Goal: Task Accomplishment & Management: Complete application form

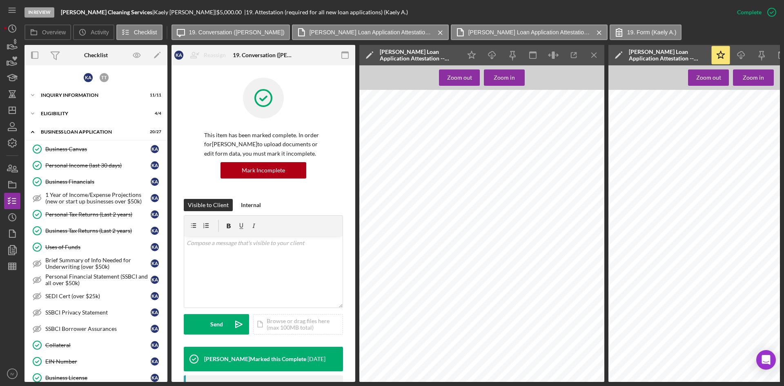
scroll to position [40, 0]
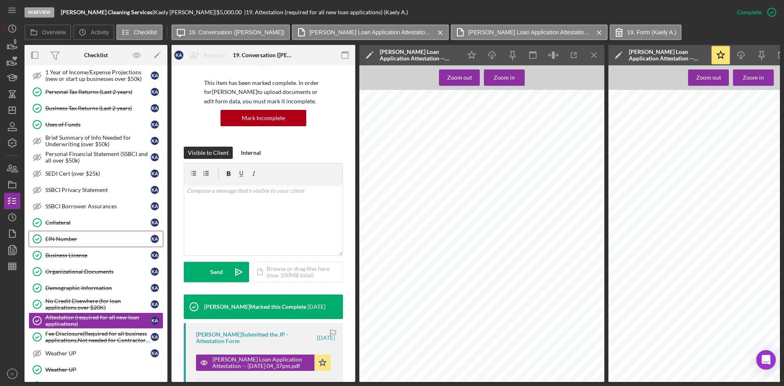
click at [85, 239] on div "EIN Number" at bounding box center [97, 239] width 105 height 7
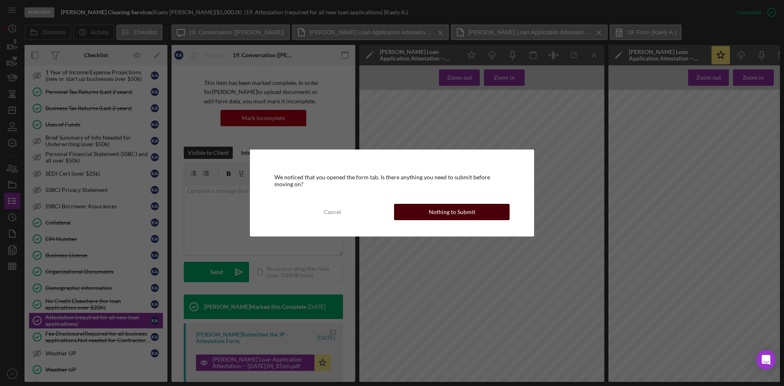
click at [435, 212] on div "Nothing to Submit" at bounding box center [452, 212] width 47 height 16
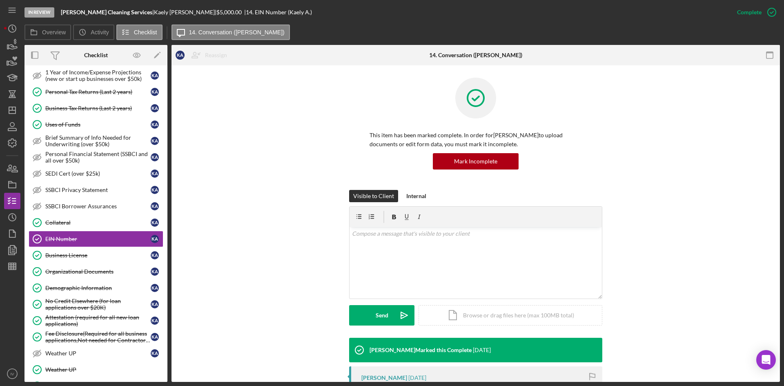
scroll to position [156, 0]
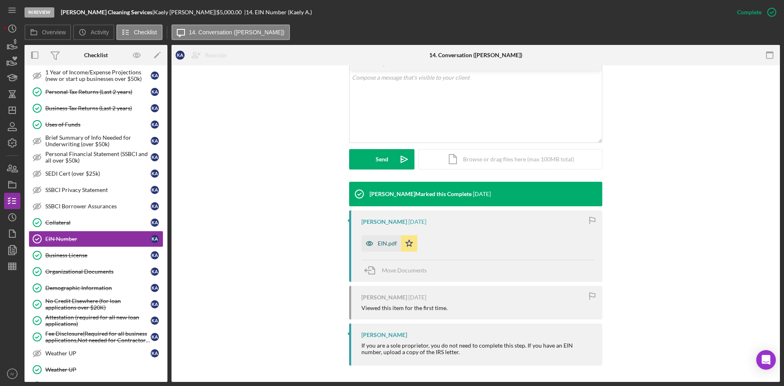
click at [383, 244] on div "EIN.pdf" at bounding box center [387, 243] width 19 height 7
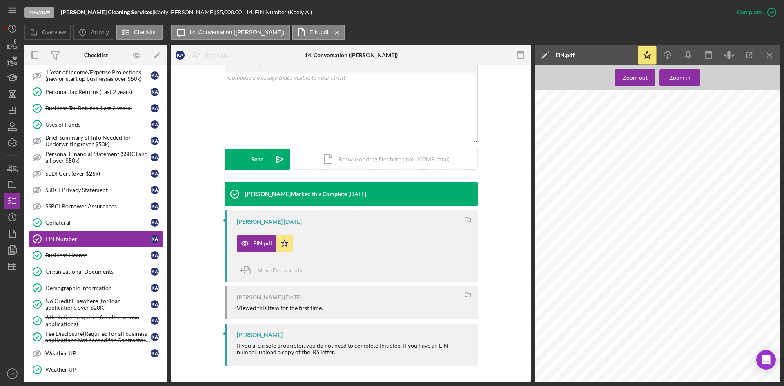
click at [80, 289] on div "Demographic Information" at bounding box center [97, 288] width 105 height 7
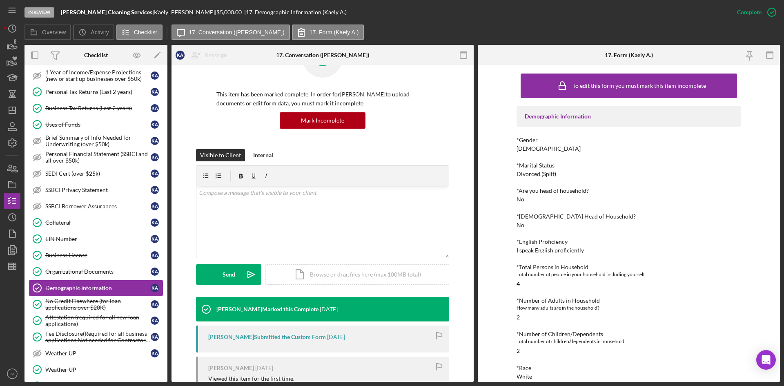
scroll to position [123, 0]
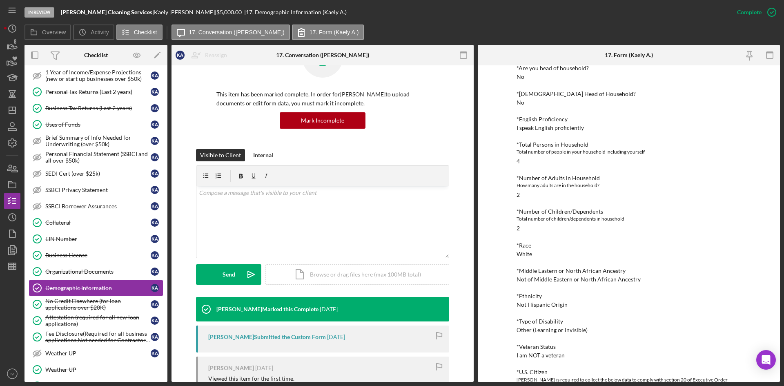
drag, startPoint x: 109, startPoint y: 275, endPoint x: 322, endPoint y: 261, distance: 213.4
click at [109, 275] on link "Organizational Documents Organizational Documents K A" at bounding box center [96, 272] width 135 height 16
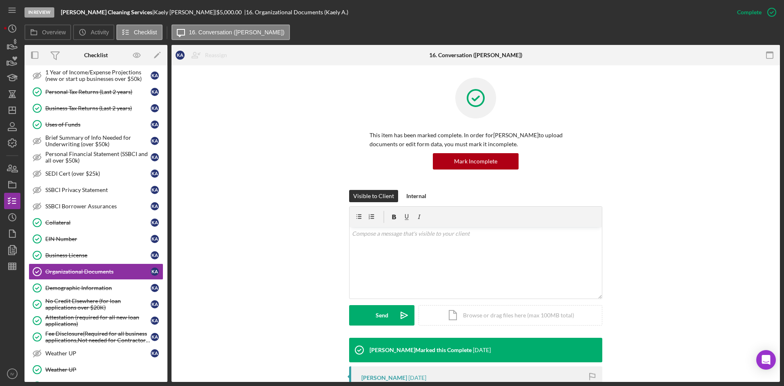
scroll to position [82, 0]
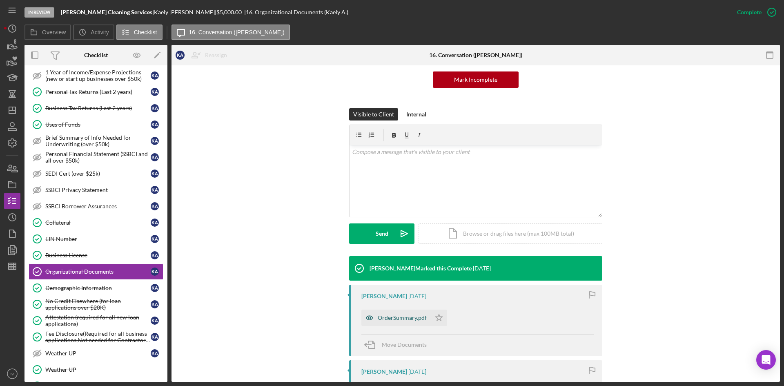
click at [396, 315] on div "OrderSummary.pdf" at bounding box center [402, 318] width 49 height 7
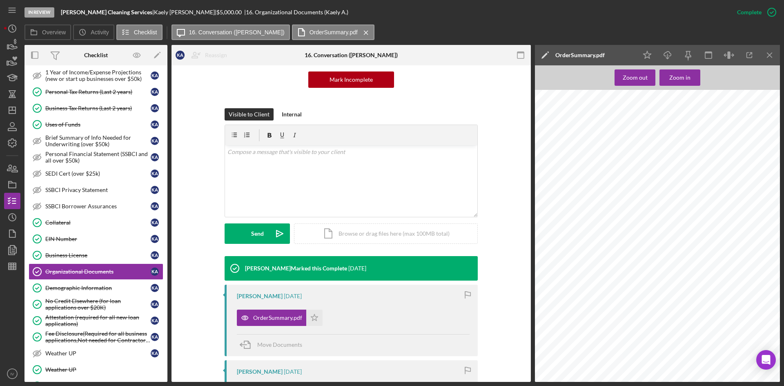
scroll to position [204, 0]
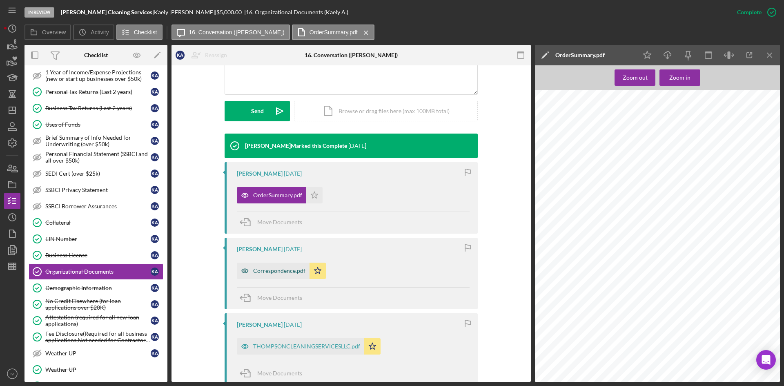
click at [285, 268] on div "Correspondence.pdf" at bounding box center [279, 271] width 52 height 7
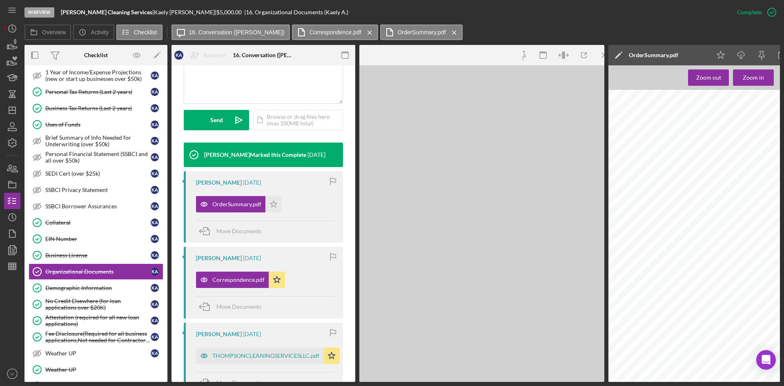
scroll to position [213, 0]
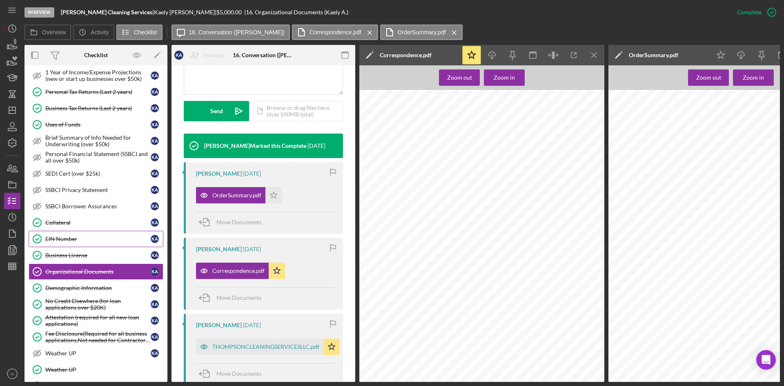
click at [94, 243] on link "EIN Number EIN Number K A" at bounding box center [96, 239] width 135 height 16
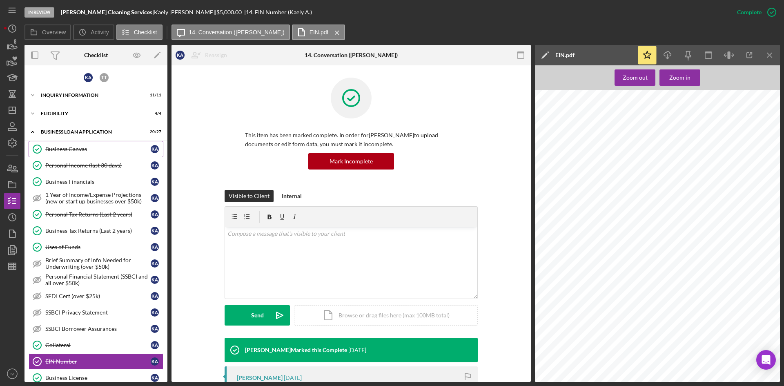
click at [82, 148] on div "Business Canvas" at bounding box center [97, 149] width 105 height 7
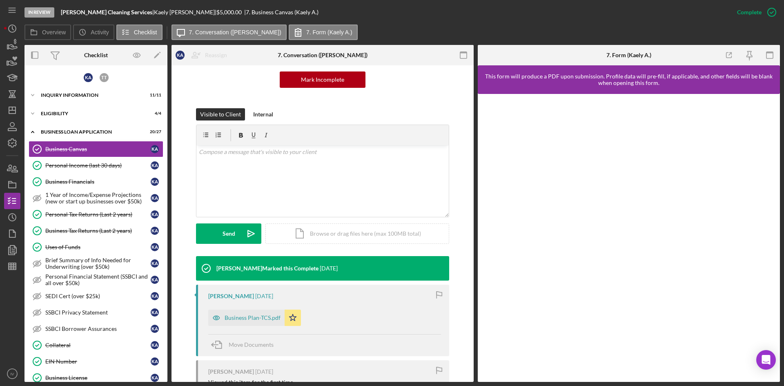
scroll to position [123, 0]
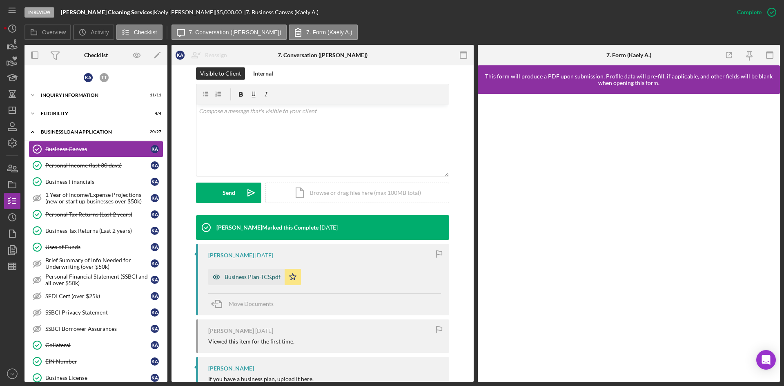
click at [230, 271] on div "Business Plan-TCS.pdf" at bounding box center [246, 277] width 76 height 16
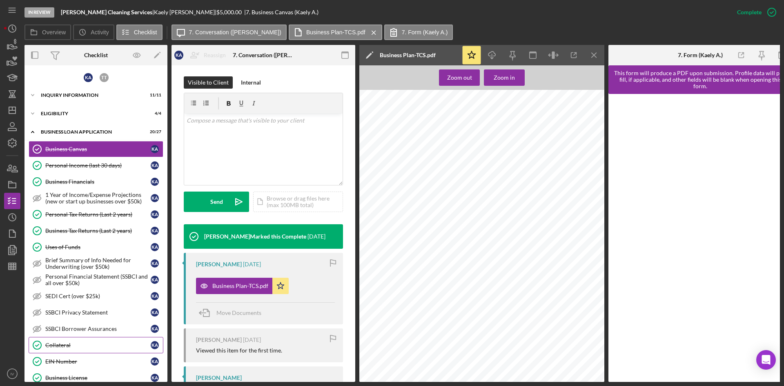
scroll to position [82, 0]
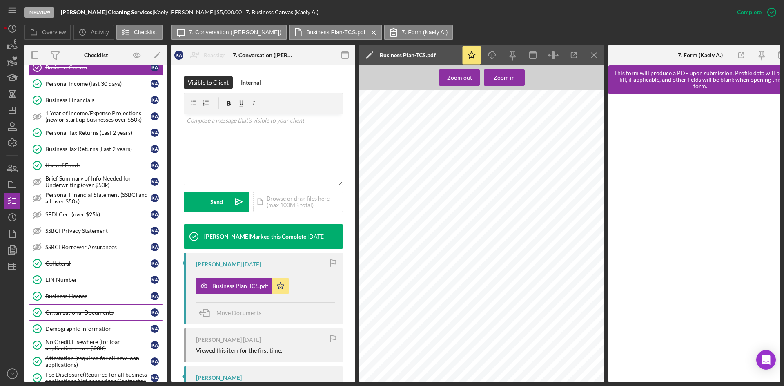
click at [118, 313] on div "Organizational Documents" at bounding box center [97, 312] width 105 height 7
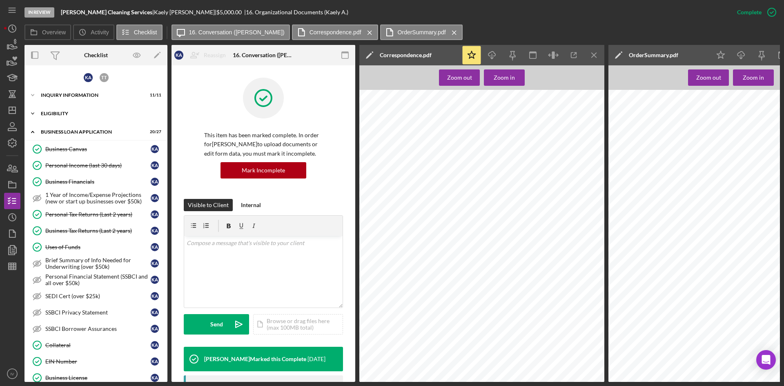
drag, startPoint x: 81, startPoint y: 116, endPoint x: 80, endPoint y: 121, distance: 5.0
click at [81, 116] on div "Icon/Expander ELIGIBILITY 4 / 4" at bounding box center [96, 113] width 143 height 16
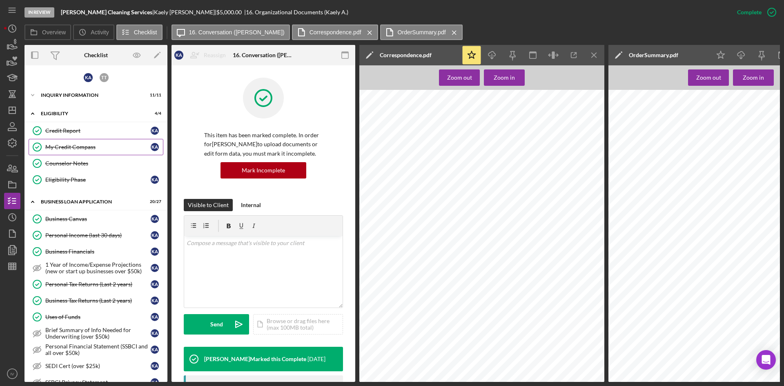
click at [76, 153] on link "My Credit Compass My Credit Compass K A" at bounding box center [96, 147] width 135 height 16
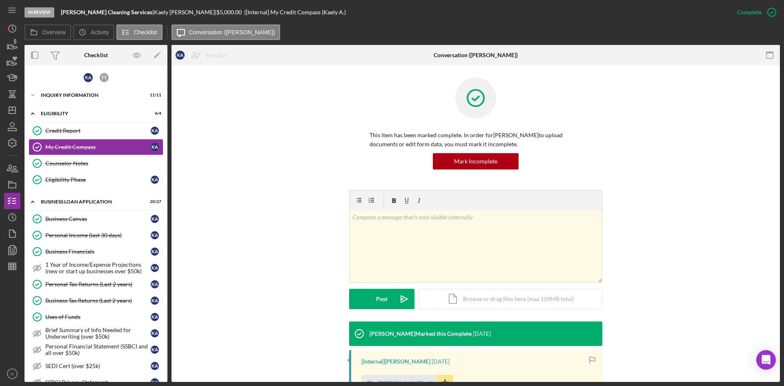
scroll to position [123, 0]
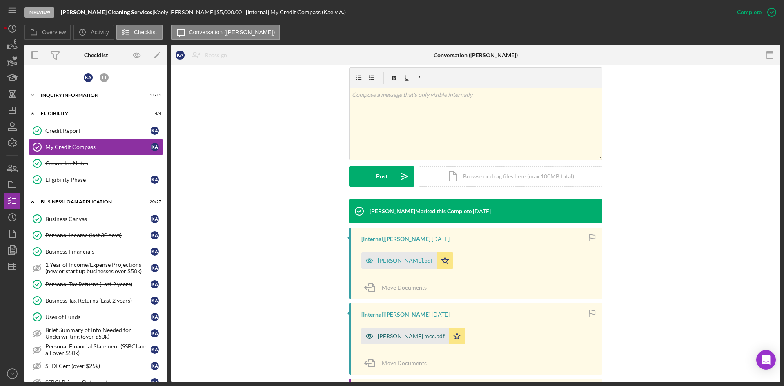
click at [406, 332] on div "[PERSON_NAME] mcc.pdf" at bounding box center [405, 336] width 87 height 16
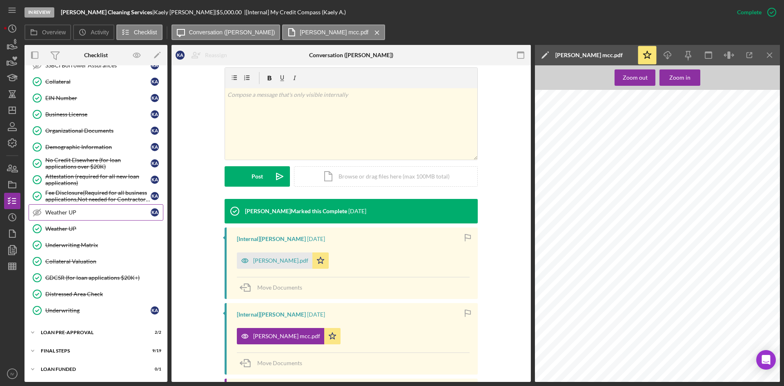
scroll to position [211, 0]
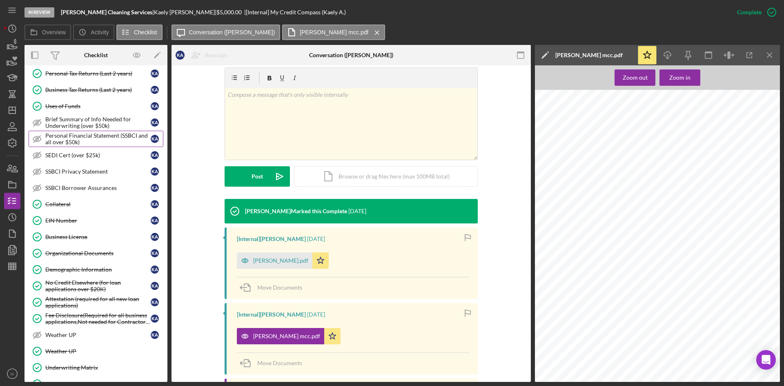
drag, startPoint x: 60, startPoint y: 112, endPoint x: 122, endPoint y: 134, distance: 66.3
click at [60, 112] on link "Uses of Funds Uses of Funds K A" at bounding box center [96, 106] width 135 height 16
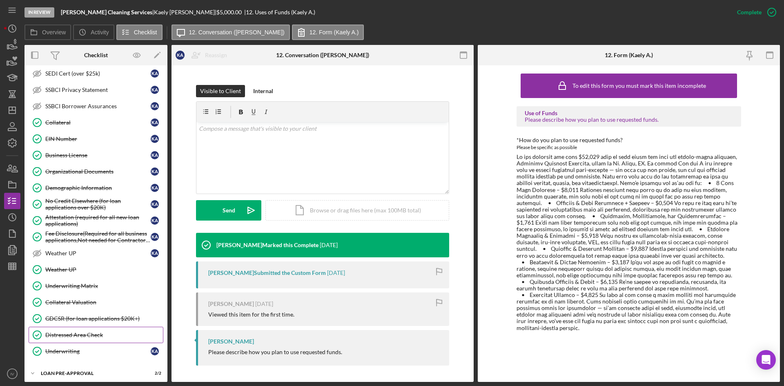
scroll to position [333, 0]
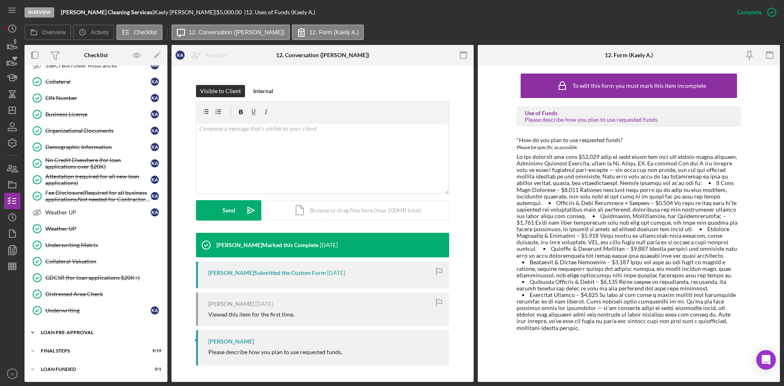
drag, startPoint x: 70, startPoint y: 346, endPoint x: 74, endPoint y: 332, distance: 14.6
click at [70, 346] on div "Icon/Expander FINAL STEPS 9 / 19" at bounding box center [96, 351] width 143 height 16
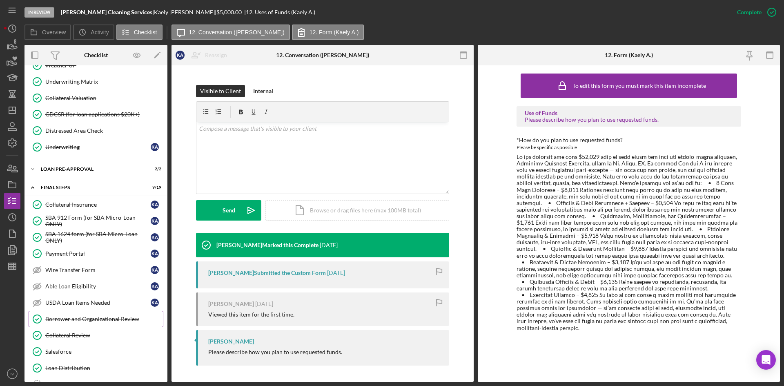
click at [104, 324] on link "Borrower and Organizational Review Borrower and Organizational Review" at bounding box center [96, 319] width 135 height 16
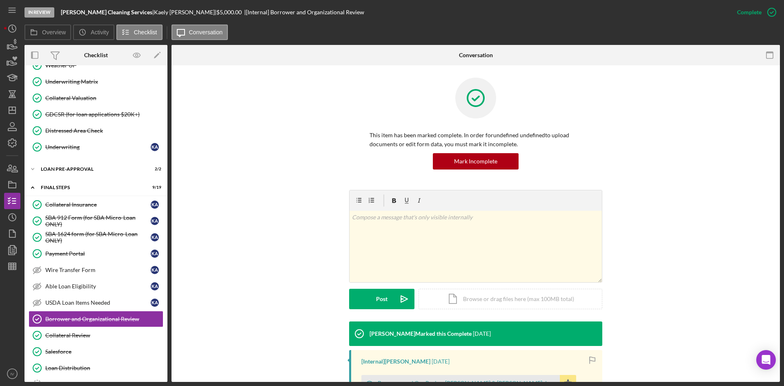
scroll to position [123, 0]
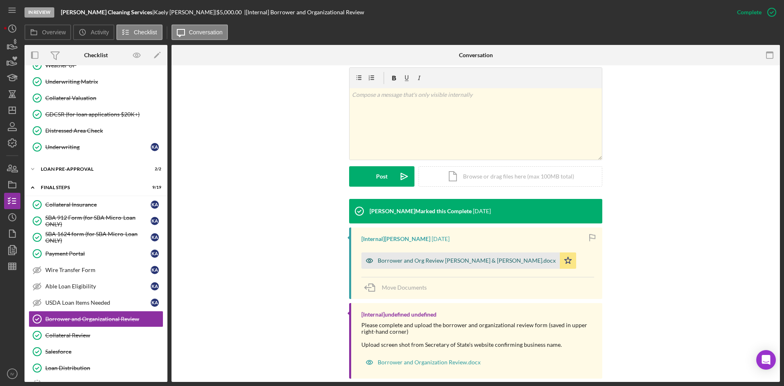
click at [412, 256] on div "Borrower and Org Review [PERSON_NAME] & [PERSON_NAME].docx" at bounding box center [461, 260] width 199 height 16
